Goal: Browse casually

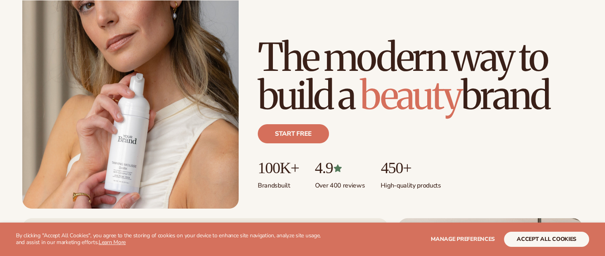
scroll to position [114, 0]
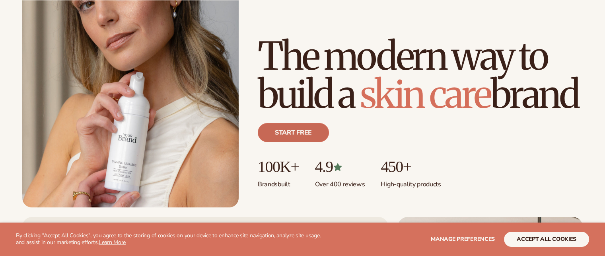
click at [294, 135] on link "Start free" at bounding box center [293, 132] width 71 height 19
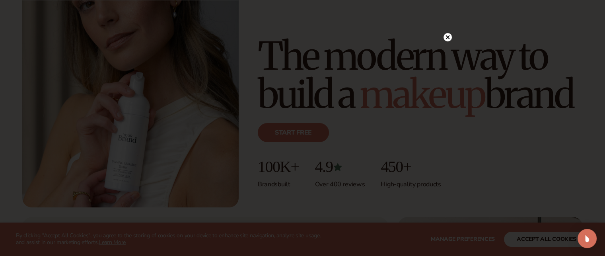
click at [444, 41] on icon at bounding box center [448, 37] width 8 height 8
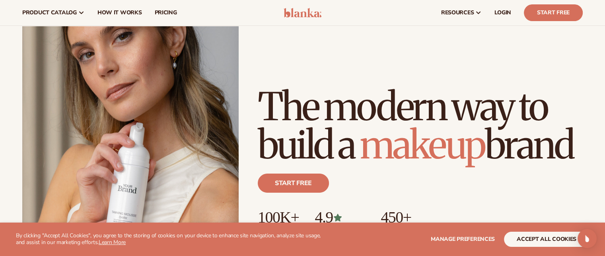
scroll to position [0, 0]
